Goal: Find specific page/section: Find specific page/section

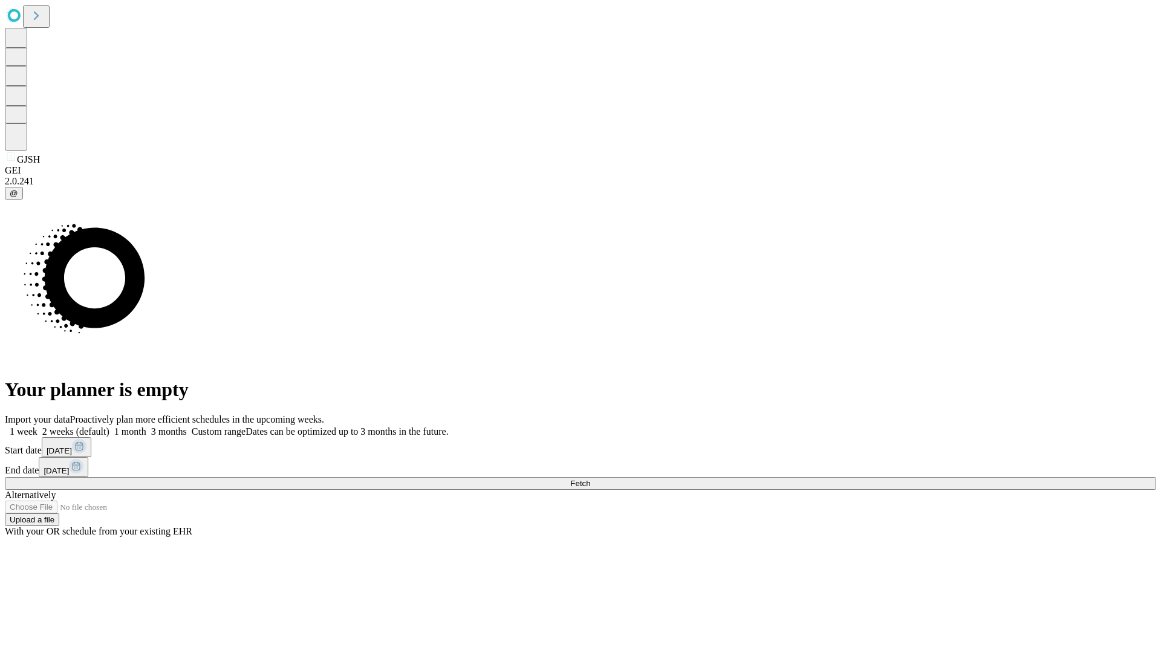
click at [590, 479] on span "Fetch" at bounding box center [580, 483] width 20 height 9
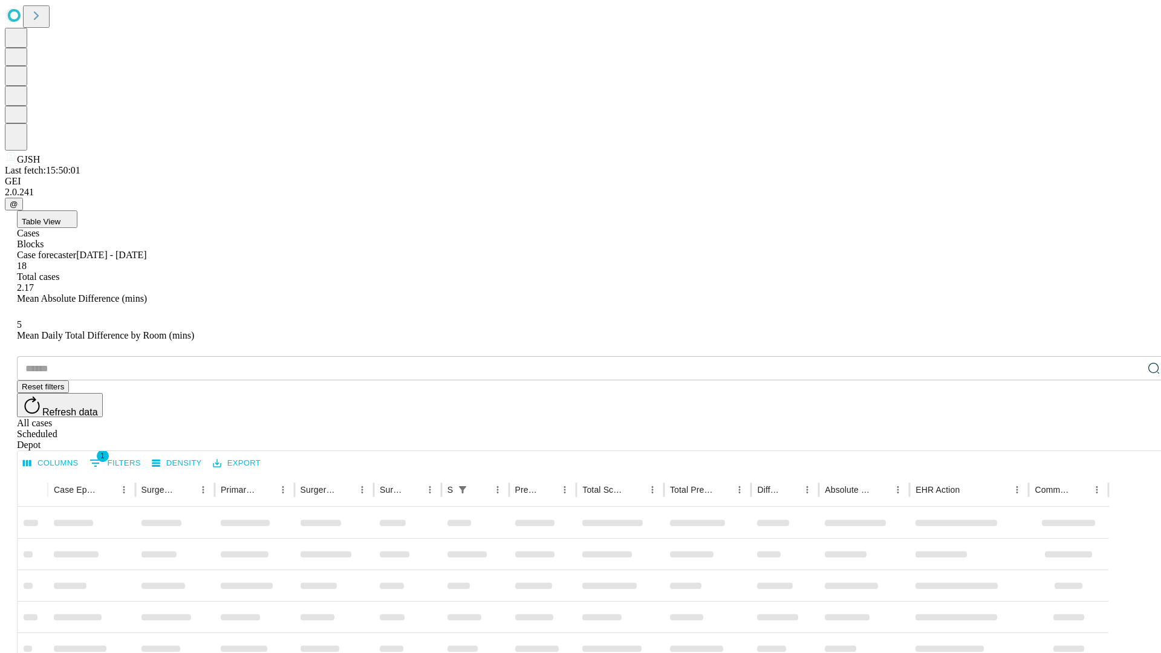
click at [60, 217] on span "Table View" at bounding box center [41, 221] width 39 height 9
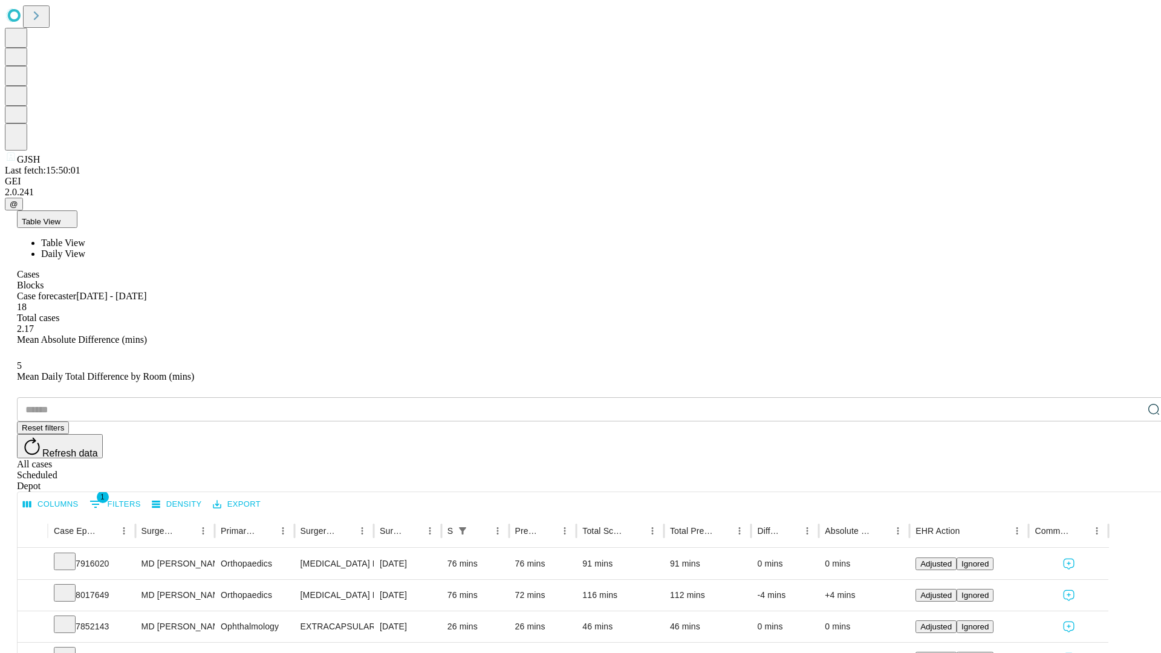
click at [85, 248] on span "Daily View" at bounding box center [63, 253] width 44 height 10
